Goal: Task Accomplishment & Management: Manage account settings

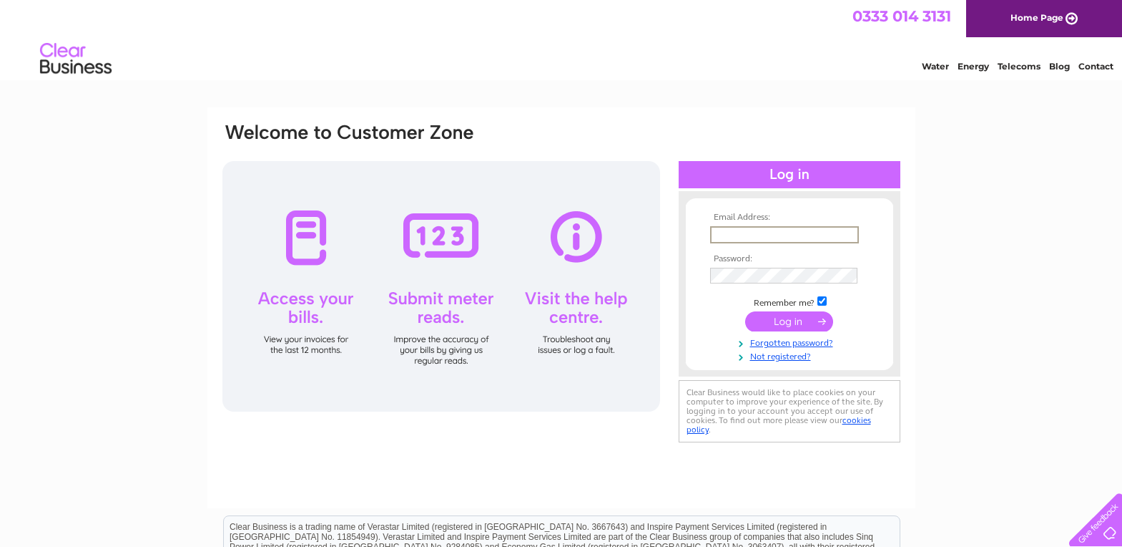
click at [731, 227] on input "text" at bounding box center [784, 234] width 149 height 17
type input "george29riley@gmail.com"
click at [746, 266] on td at bounding box center [790, 274] width 166 height 23
click at [791, 325] on input "submit" at bounding box center [789, 320] width 88 height 20
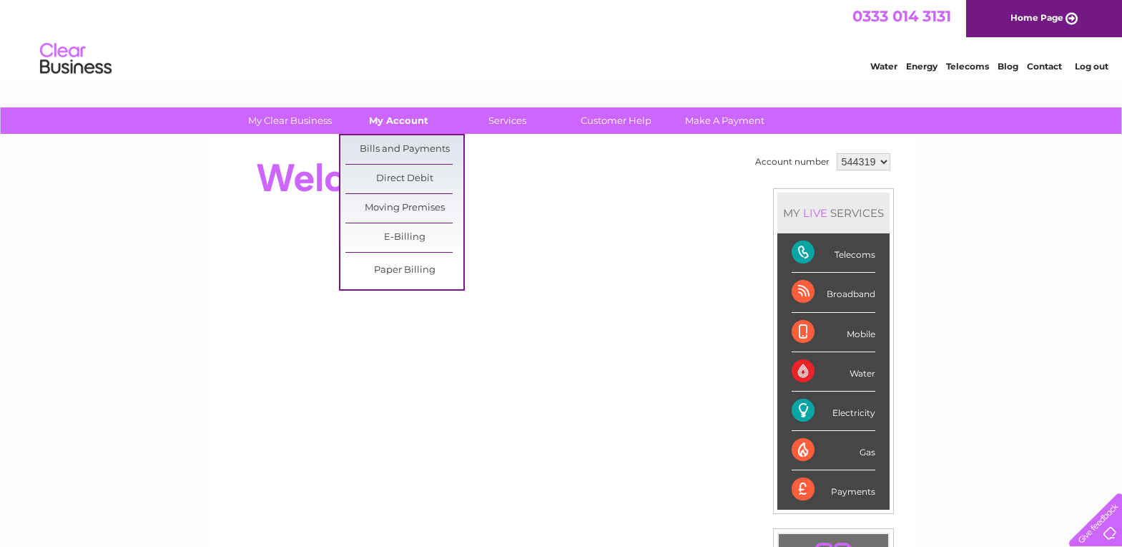
click at [416, 114] on link "My Account" at bounding box center [399, 120] width 118 height 26
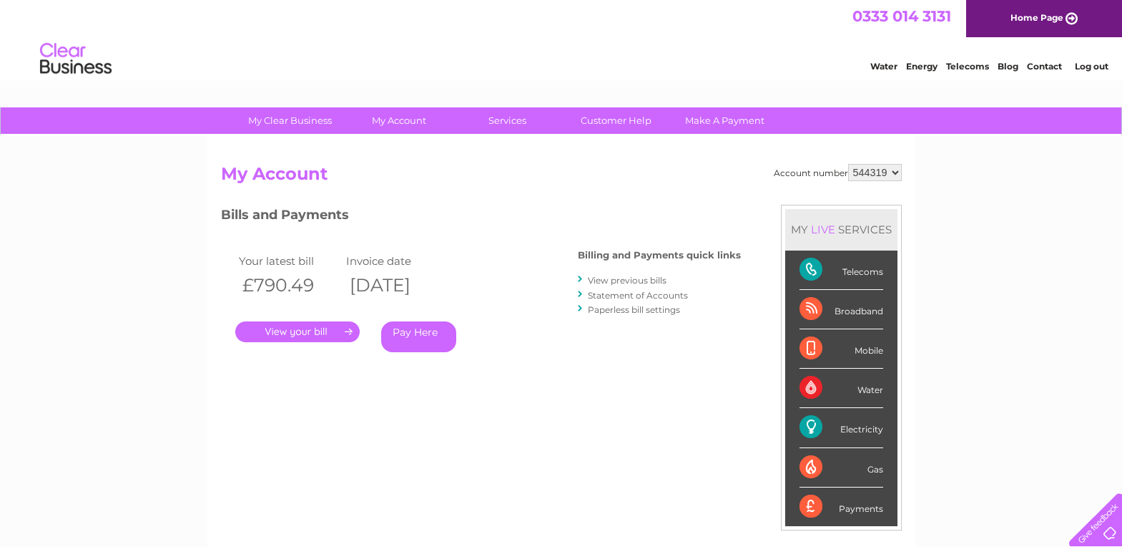
click at [305, 332] on link "." at bounding box center [297, 331] width 124 height 21
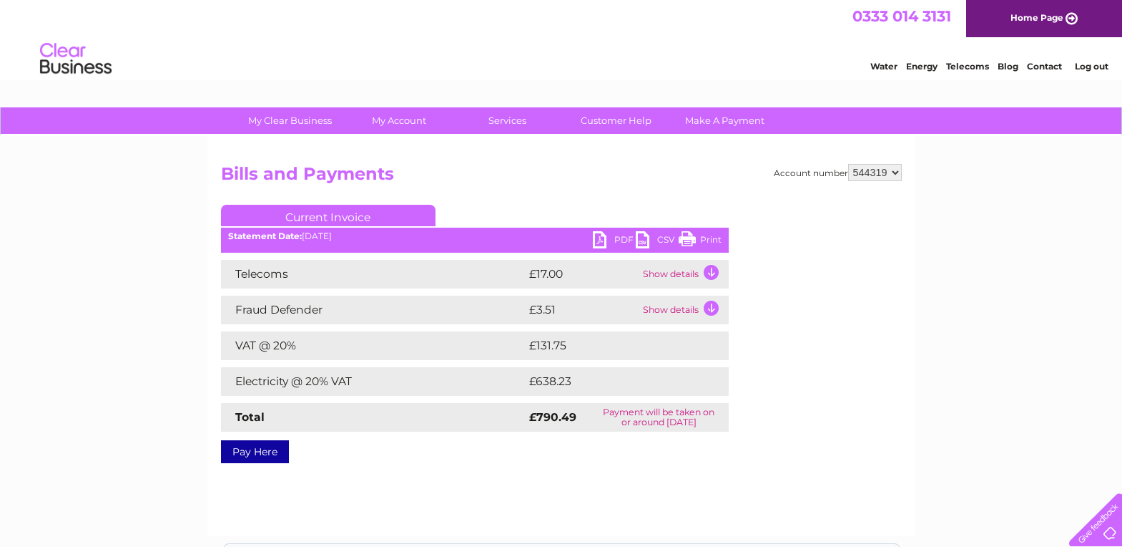
click at [687, 238] on link "Print" at bounding box center [700, 241] width 43 height 21
